Goal: Task Accomplishment & Management: Manage account settings

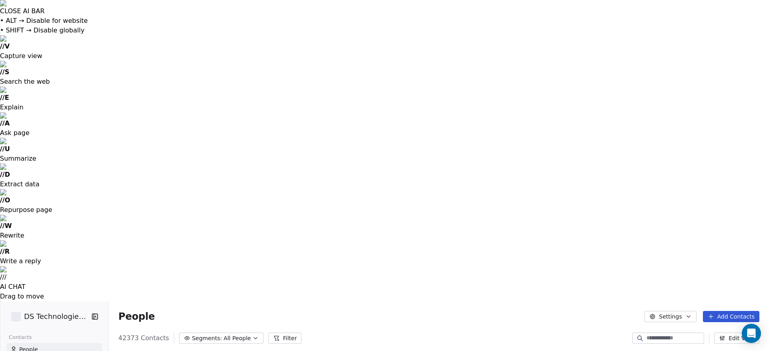
scroll to position [309, 661]
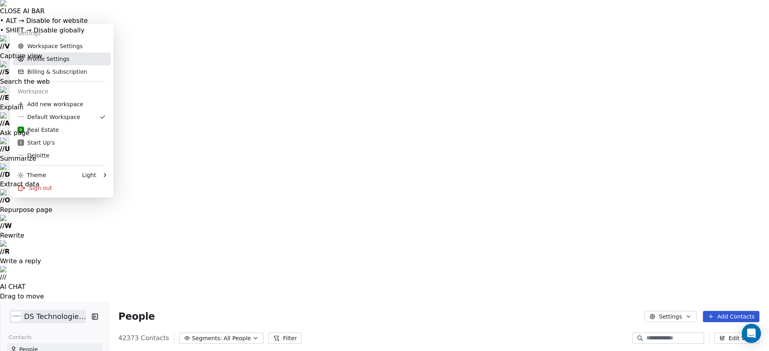
click at [41, 59] on link "Profile Settings" at bounding box center [62, 58] width 98 height 13
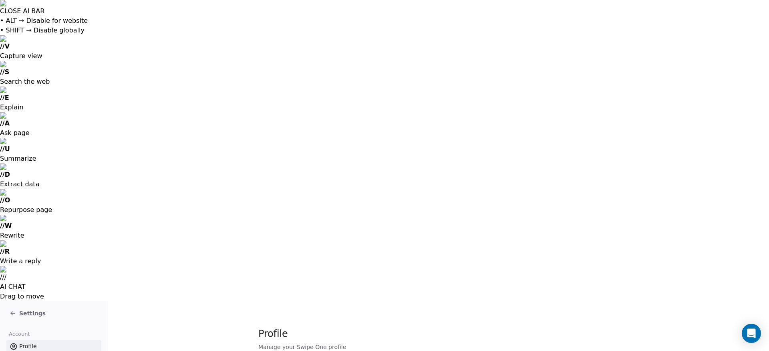
click at [28, 309] on span "Settings" at bounding box center [32, 313] width 26 height 8
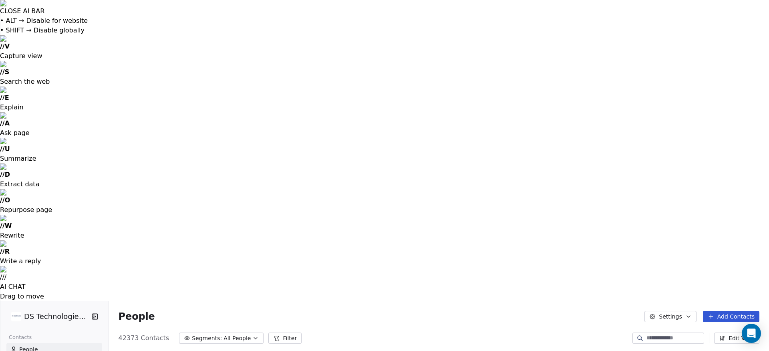
scroll to position [309, 661]
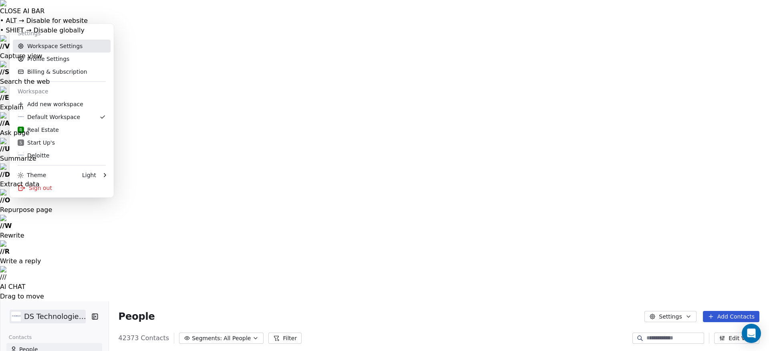
click at [35, 49] on link "Workspace Settings" at bounding box center [62, 46] width 98 height 13
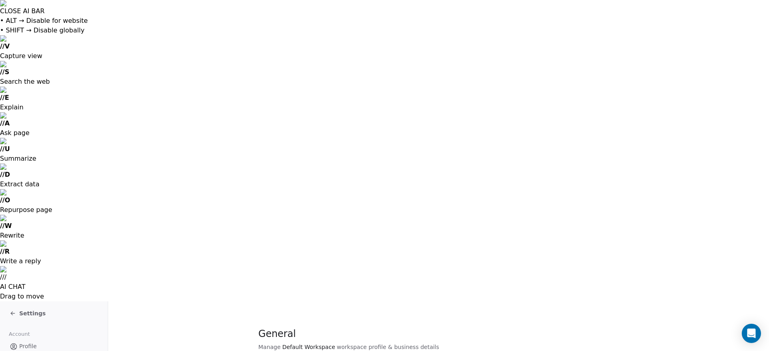
drag, startPoint x: 20, startPoint y: 185, endPoint x: 35, endPoint y: 192, distance: 16.7
